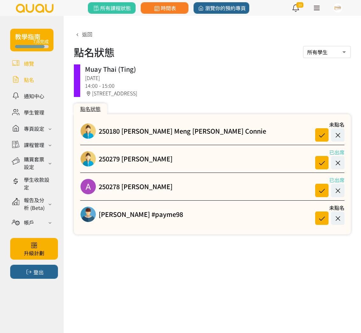
click at [40, 65] on link at bounding box center [31, 63] width 43 height 11
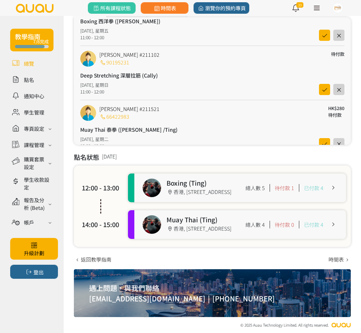
scroll to position [133, 0]
click at [40, 82] on link at bounding box center [31, 79] width 43 height 11
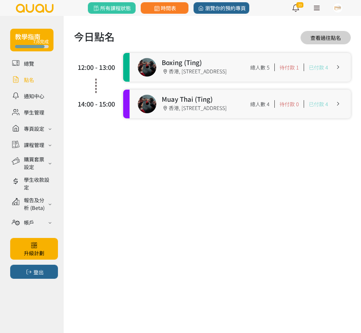
click at [42, 81] on link at bounding box center [31, 79] width 43 height 11
click at [194, 61] on link at bounding box center [240, 67] width 221 height 29
click at [185, 103] on link at bounding box center [240, 104] width 221 height 29
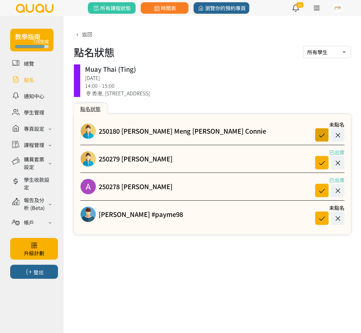
click at [319, 135] on icon at bounding box center [322, 135] width 12 height 9
click at [319, 218] on icon at bounding box center [322, 218] width 12 height 9
click at [32, 115] on link at bounding box center [31, 111] width 43 height 11
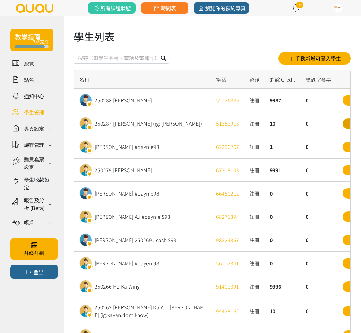
click at [343, 123] on link "詳情" at bounding box center [355, 123] width 25 height 11
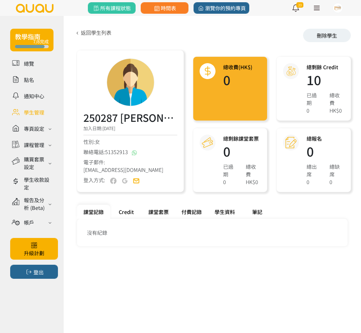
click at [130, 213] on div "Credit" at bounding box center [126, 212] width 32 height 14
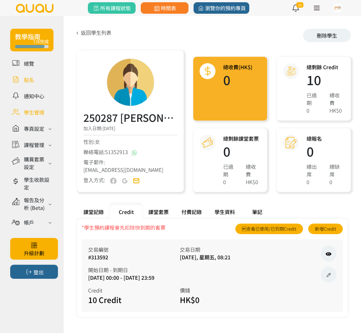
click at [32, 83] on link at bounding box center [31, 79] width 43 height 11
